Goal: Find specific page/section: Find specific page/section

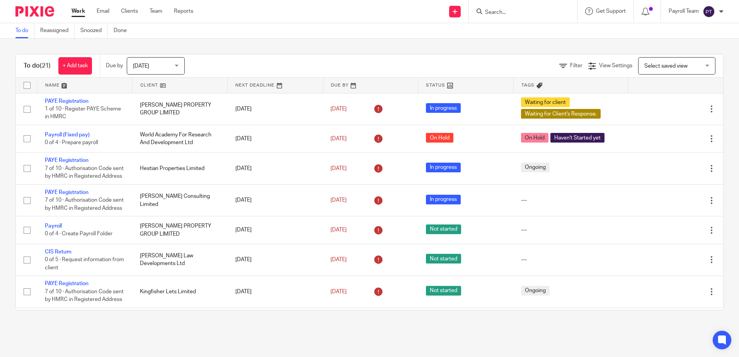
click at [502, 11] on input "Search" at bounding box center [519, 12] width 70 height 7
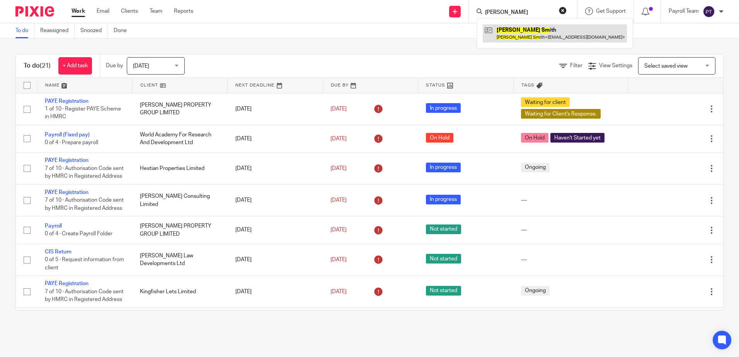
type input "Paul sm"
click at [555, 40] on link at bounding box center [554, 33] width 144 height 18
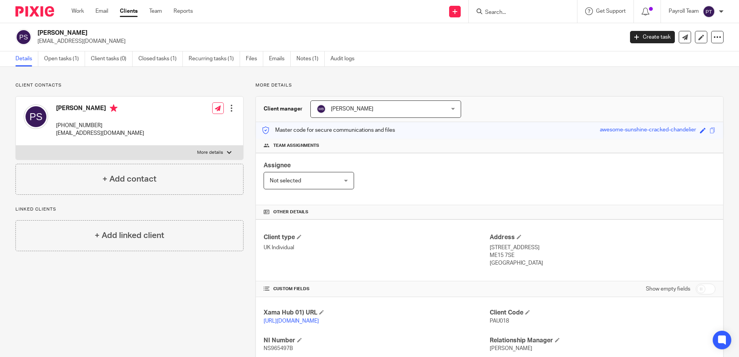
click at [477, 13] on icon at bounding box center [479, 11] width 6 height 6
click at [497, 15] on input "Search" at bounding box center [519, 12] width 70 height 7
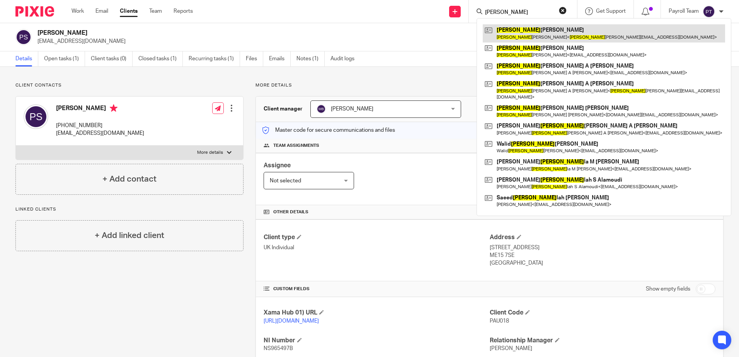
type input "[PERSON_NAME]"
click at [562, 39] on link at bounding box center [603, 33] width 242 height 18
click at [539, 35] on link at bounding box center [603, 33] width 242 height 18
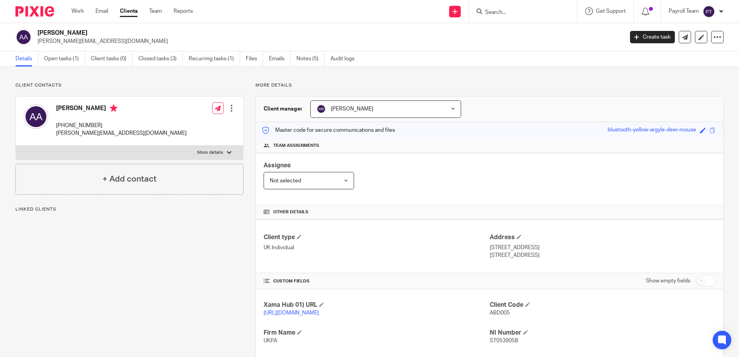
click at [39, 30] on h2 "Abdulhamid Walid Albakoush" at bounding box center [269, 33] width 464 height 8
click at [509, 13] on input "Search" at bounding box center [519, 12] width 70 height 7
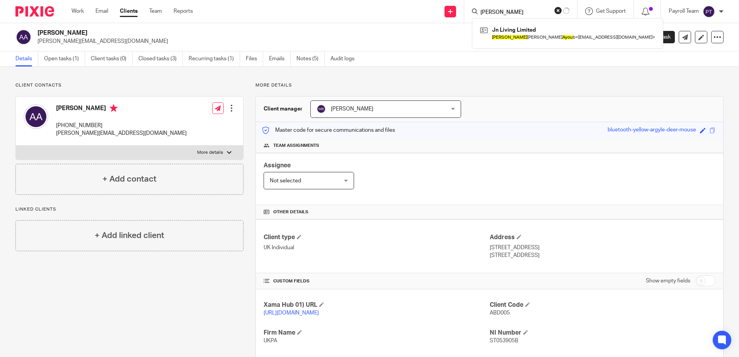
type input "Joseph Ayoub"
click button "submit" at bounding box center [0, 0] width 0 height 0
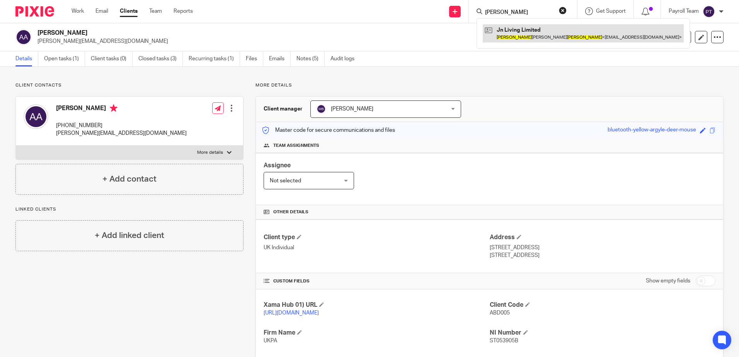
click at [517, 34] on link at bounding box center [582, 33] width 201 height 18
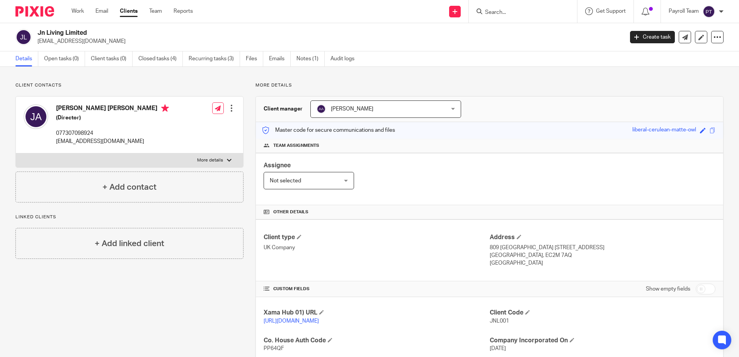
click at [504, 14] on input "Search" at bounding box center [519, 12] width 70 height 7
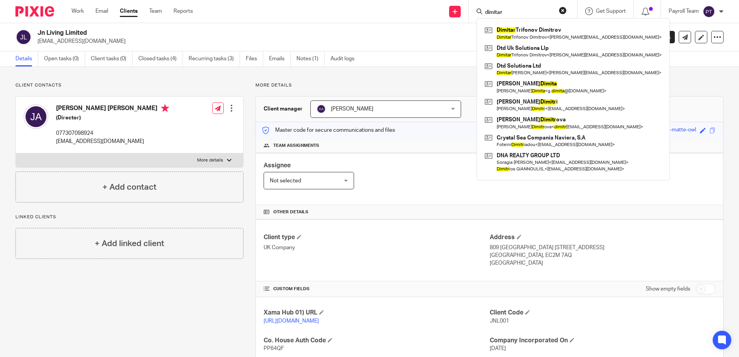
type input "dimitar"
drag, startPoint x: 511, startPoint y: 13, endPoint x: 411, endPoint y: -14, distance: 103.6
click at [411, 0] on html "Work Email Clients Team Reports Work Email Clients Team Reports Settings Send n…" at bounding box center [369, 178] width 739 height 357
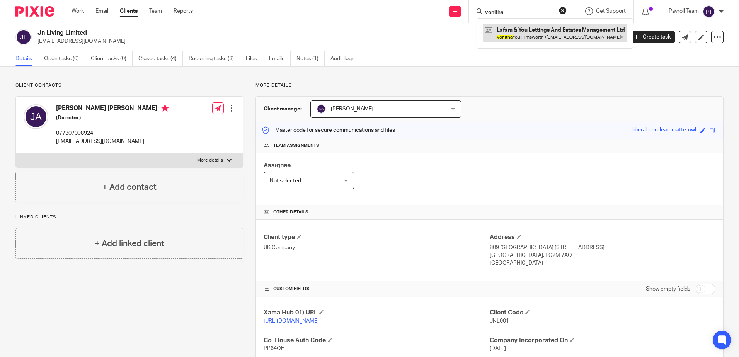
type input "vonitha"
click at [514, 38] on link at bounding box center [554, 33] width 144 height 18
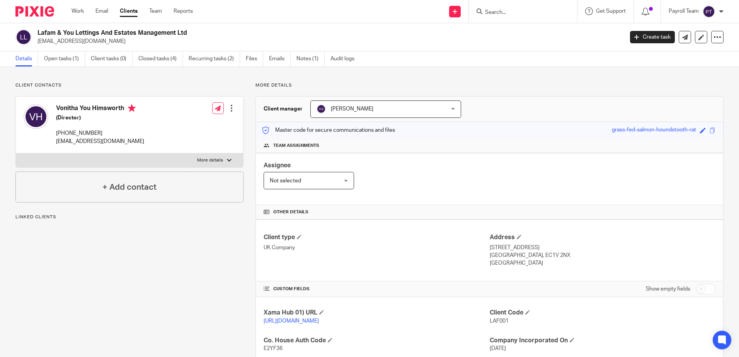
click at [38, 26] on div "Lafam & You Lettings And Estates Management Ltd [EMAIL_ADDRESS][DOMAIN_NAME] Cr…" at bounding box center [369, 37] width 739 height 28
click at [499, 9] on input "Search" at bounding box center [519, 12] width 70 height 7
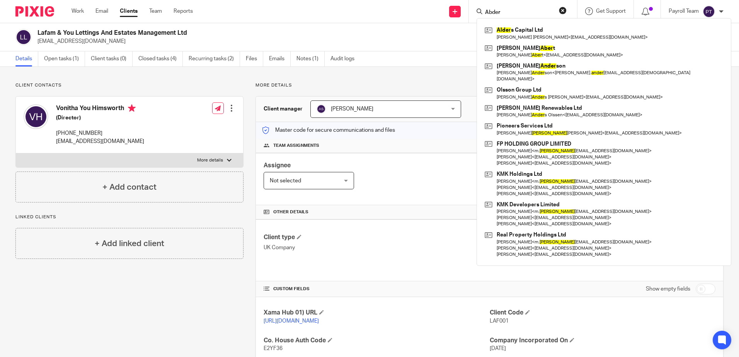
type input "Abder"
drag, startPoint x: 523, startPoint y: 14, endPoint x: 433, endPoint y: 9, distance: 90.1
click at [433, 9] on div "Send new email Create task Add client Abder Alder s Capital Ltd Hoi Yee Marina …" at bounding box center [471, 11] width 534 height 23
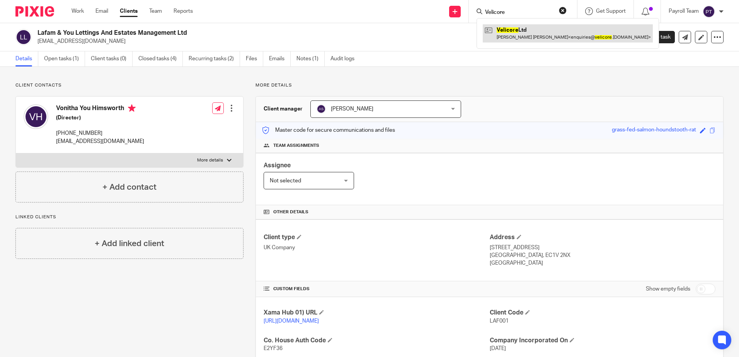
type input "Velicore"
click at [513, 30] on link at bounding box center [567, 33] width 170 height 18
click at [516, 37] on link at bounding box center [567, 33] width 170 height 18
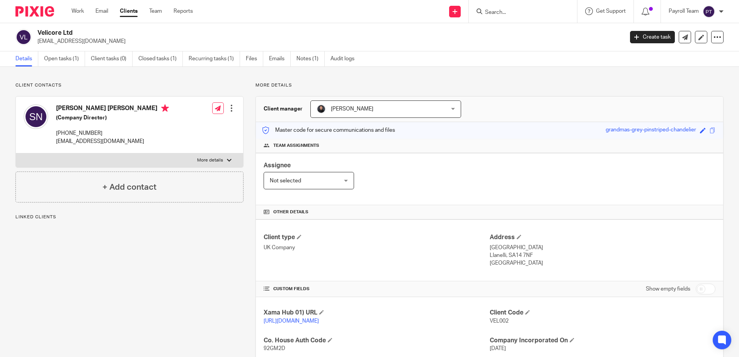
click at [38, 34] on h2 "Velicore Ltd" at bounding box center [269, 33] width 464 height 8
click at [498, 11] on input "Search" at bounding box center [519, 12] width 70 height 7
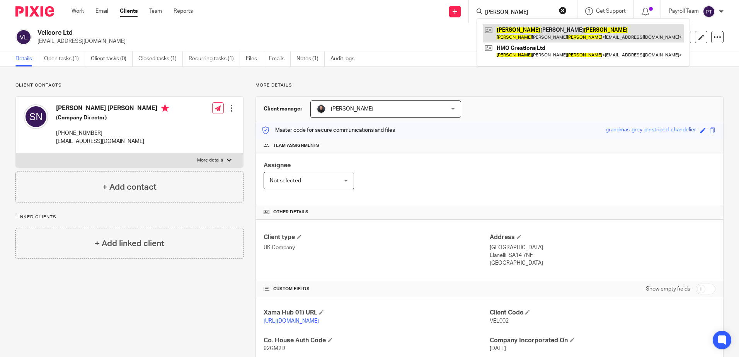
type input "Lee Waite"
click at [565, 35] on link at bounding box center [582, 33] width 201 height 18
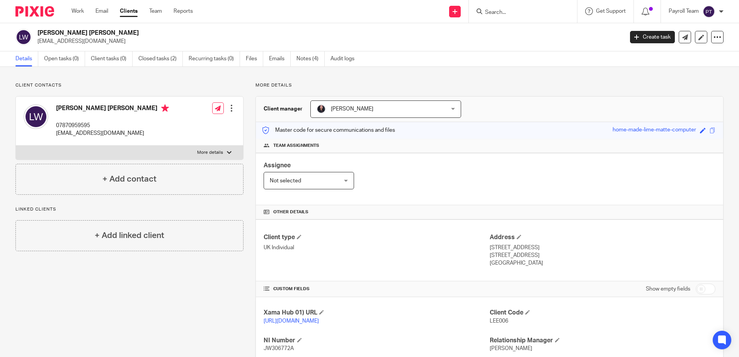
click at [506, 10] on input "Search" at bounding box center [519, 12] width 70 height 7
click at [498, 17] on div at bounding box center [523, 11] width 108 height 23
click at [501, 11] on input "Search" at bounding box center [519, 12] width 70 height 7
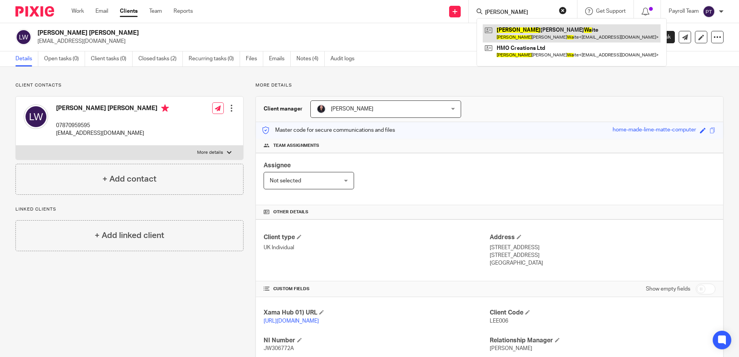
type input "lee wa"
click at [515, 36] on link at bounding box center [571, 33] width 178 height 18
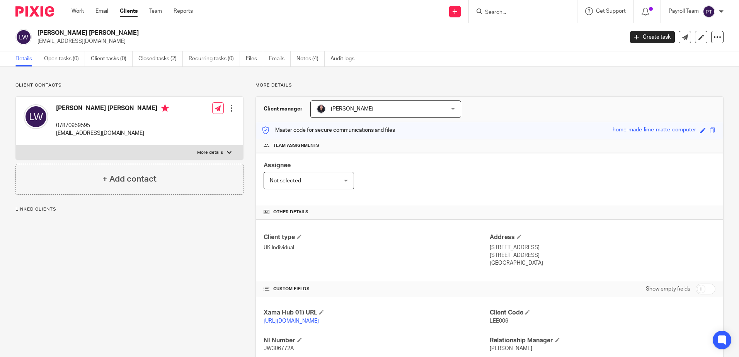
drag, startPoint x: 36, startPoint y: 32, endPoint x: 92, endPoint y: 36, distance: 56.9
copy h2 "Lee Anthony Waite"
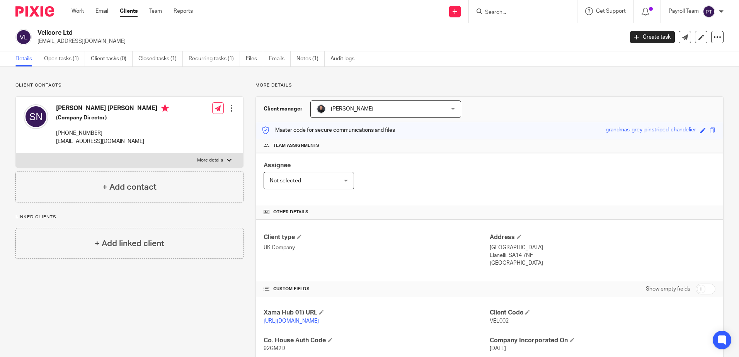
click at [499, 11] on input "Search" at bounding box center [519, 12] width 70 height 7
type input "Istvan"
click at [535, 47] on div "R&C Apartments Ltd Istvan Szabo < info@rclettings.com >" at bounding box center [553, 33] width 155 height 30
click at [508, 25] on link at bounding box center [553, 33] width 143 height 18
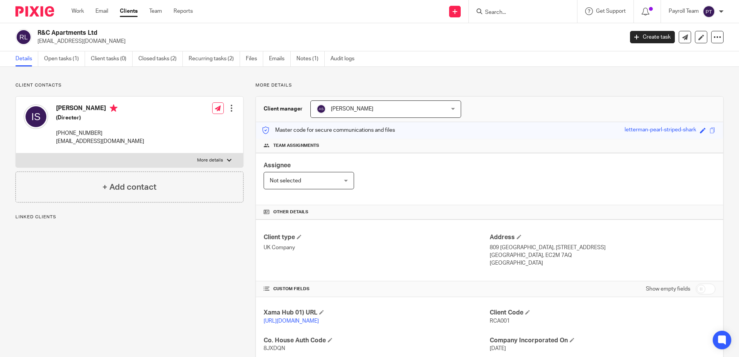
drag, startPoint x: 0, startPoint y: 0, endPoint x: 36, endPoint y: 34, distance: 50.0
click at [36, 34] on div "R&C Apartments Ltd info@rclettings.com" at bounding box center [316, 37] width 603 height 16
copy h2 "R&C Apartments Ltd"
click at [504, 10] on input "Search" at bounding box center [519, 12] width 70 height 7
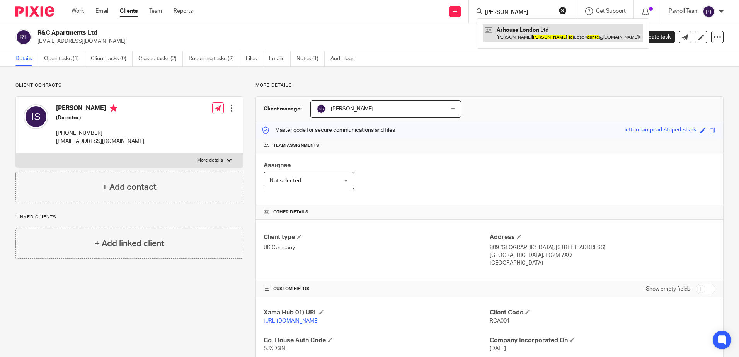
type input "Dante Te"
click at [509, 31] on link at bounding box center [562, 33] width 160 height 18
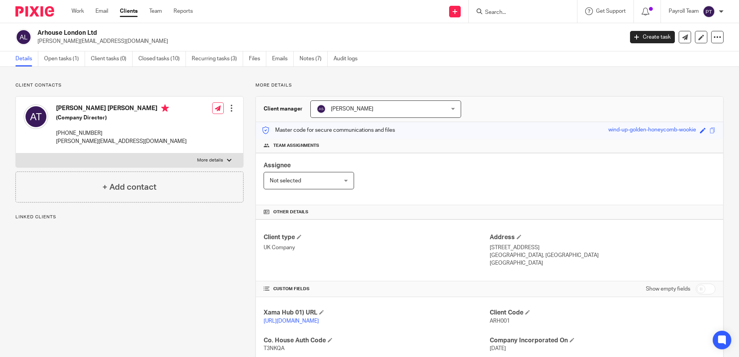
drag, startPoint x: 111, startPoint y: 32, endPoint x: 37, endPoint y: 36, distance: 73.8
click at [37, 36] on div "Arhouse London Ltd [PERSON_NAME][EMAIL_ADDRESS][DOMAIN_NAME]" at bounding box center [316, 37] width 603 height 16
copy h2 "Arhouse London Ltd"
click at [494, 13] on input "Search" at bounding box center [519, 12] width 70 height 7
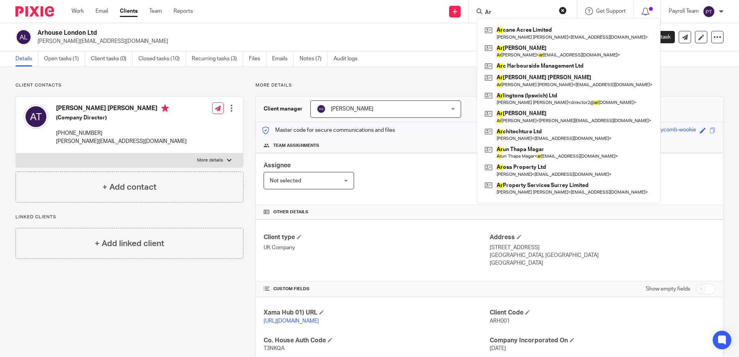
type input "Ar"
drag, startPoint x: 504, startPoint y: 11, endPoint x: 444, endPoint y: 6, distance: 59.7
click at [445, 6] on div "Send new email Create task Add client Ar Ar cane Acres Limited Ramesh Kumar Ram…" at bounding box center [471, 11] width 534 height 23
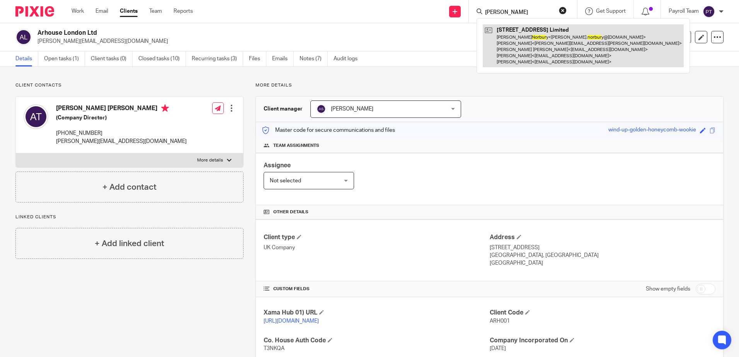
type input "Tom nnorbur"
click at [521, 36] on link at bounding box center [582, 45] width 201 height 43
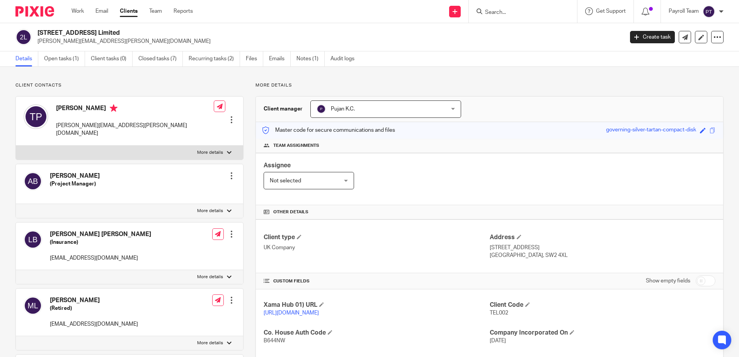
drag, startPoint x: 128, startPoint y: 32, endPoint x: 35, endPoint y: 35, distance: 92.8
click at [35, 35] on div "23 Telford Avenue Limited tim.pickering@schrodersgreencoat.com" at bounding box center [316, 37] width 603 height 16
copy h2 "[STREET_ADDRESS] Limited"
click at [503, 15] on input "Search" at bounding box center [519, 12] width 70 height 7
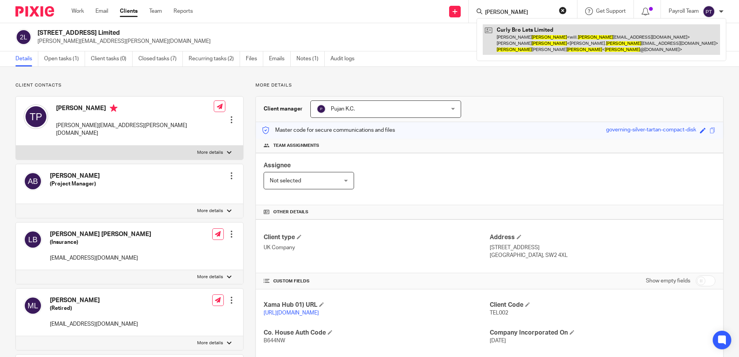
type input "Aaron marsh"
click at [530, 48] on link at bounding box center [600, 39] width 237 height 31
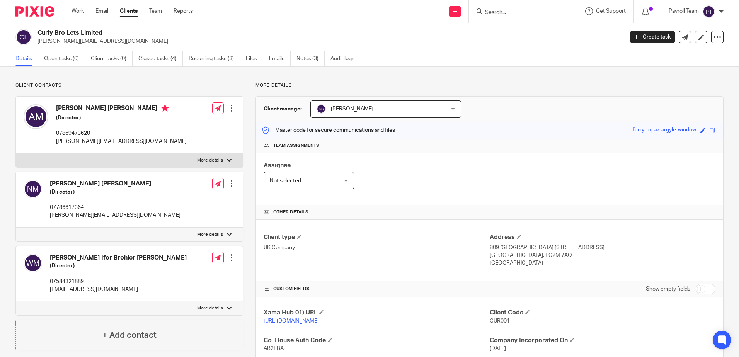
drag, startPoint x: 117, startPoint y: 31, endPoint x: 34, endPoint y: 32, distance: 83.1
click at [34, 32] on div "Curly Bro Lets Limited [PERSON_NAME][EMAIL_ADDRESS][DOMAIN_NAME]" at bounding box center [316, 37] width 603 height 16
copy div "Curly Bro Lets Limited"
click at [544, 8] on form at bounding box center [525, 12] width 82 height 10
click at [521, 9] on input "Search" at bounding box center [519, 12] width 70 height 7
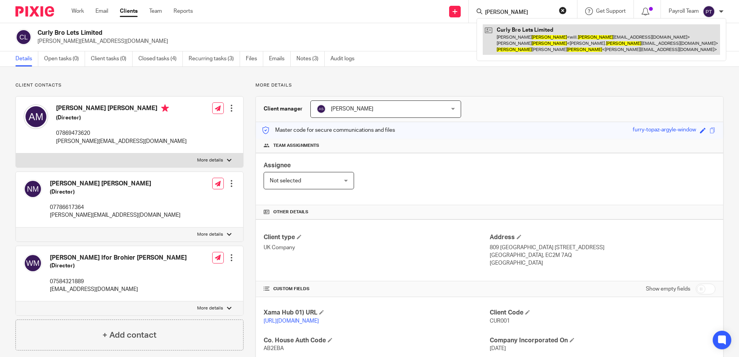
type input "[PERSON_NAME]"
click at [550, 46] on link at bounding box center [600, 39] width 237 height 31
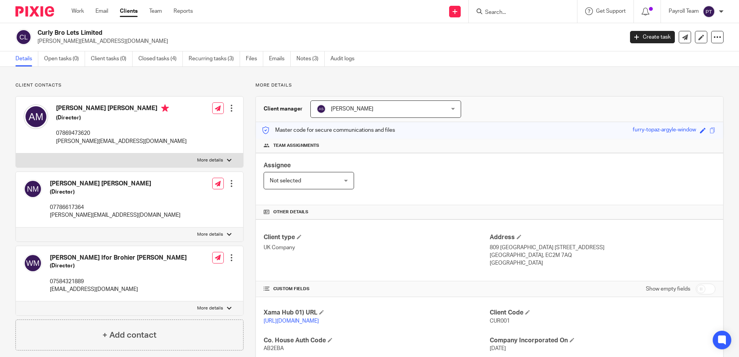
click at [505, 12] on input "Search" at bounding box center [519, 12] width 70 height 7
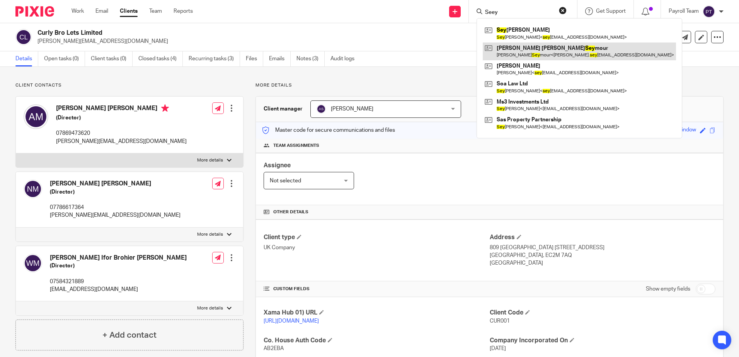
type input "Seey"
click at [520, 42] on link at bounding box center [578, 51] width 193 height 18
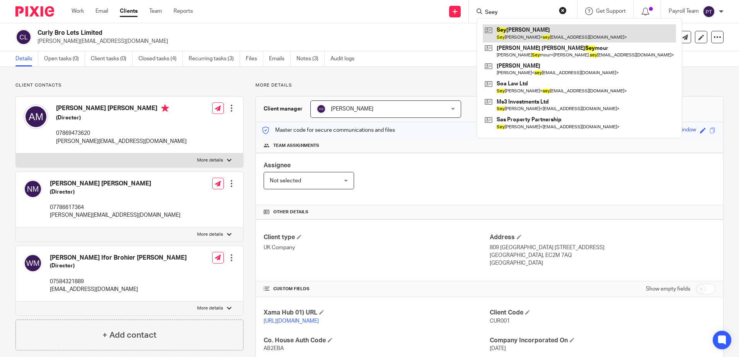
click at [519, 35] on link at bounding box center [578, 33] width 193 height 18
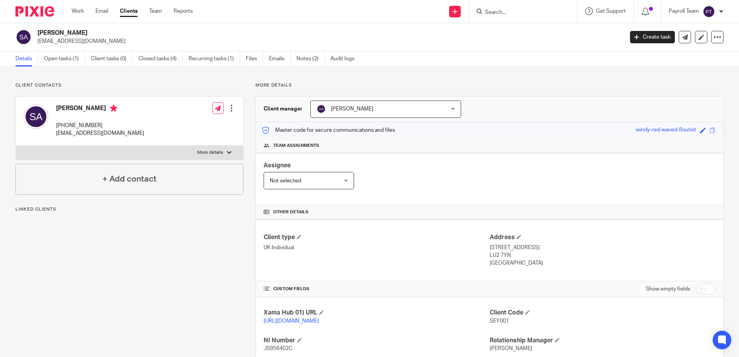
drag, startPoint x: 94, startPoint y: 32, endPoint x: 34, endPoint y: 32, distance: 60.3
click at [34, 32] on div "[PERSON_NAME] [EMAIL_ADDRESS][DOMAIN_NAME]" at bounding box center [316, 37] width 603 height 16
copy div "[PERSON_NAME]"
click at [534, 20] on div at bounding box center [523, 11] width 108 height 23
click at [525, 15] on input "Search" at bounding box center [519, 12] width 70 height 7
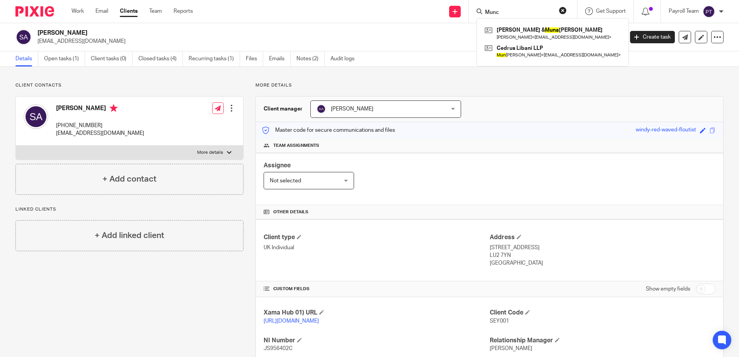
type input "Munc"
